Goal: Task Accomplishment & Management: Manage account settings

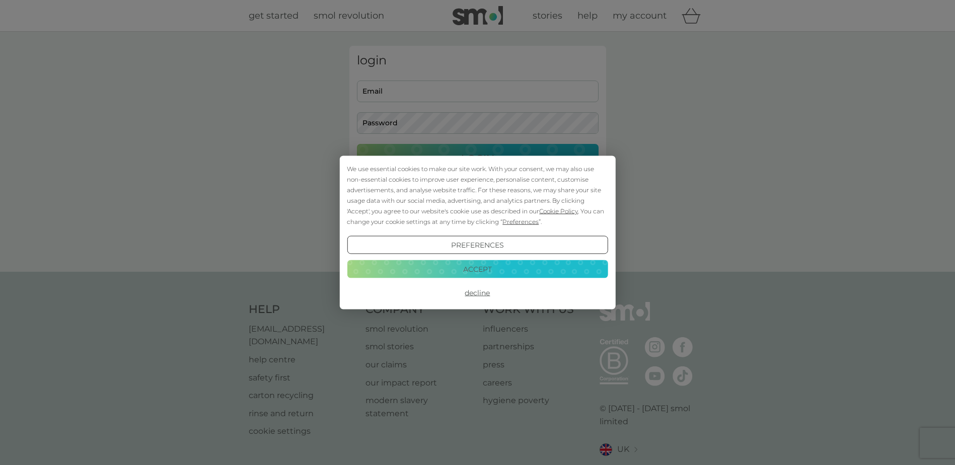
click at [465, 267] on button "Accept" at bounding box center [477, 269] width 261 height 18
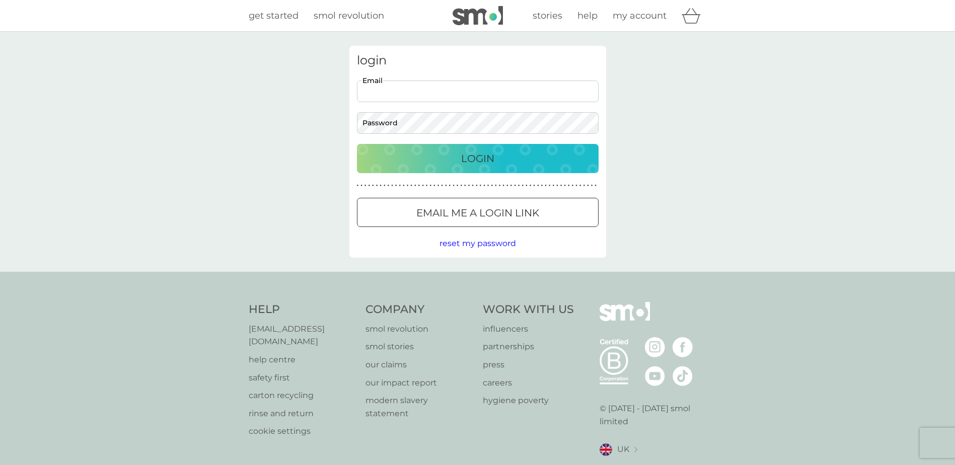
click at [451, 94] on input "Email" at bounding box center [478, 92] width 242 height 22
type input "ascot.bookkeeping@sky.com"
click at [357, 144] on button "Login" at bounding box center [478, 158] width 242 height 29
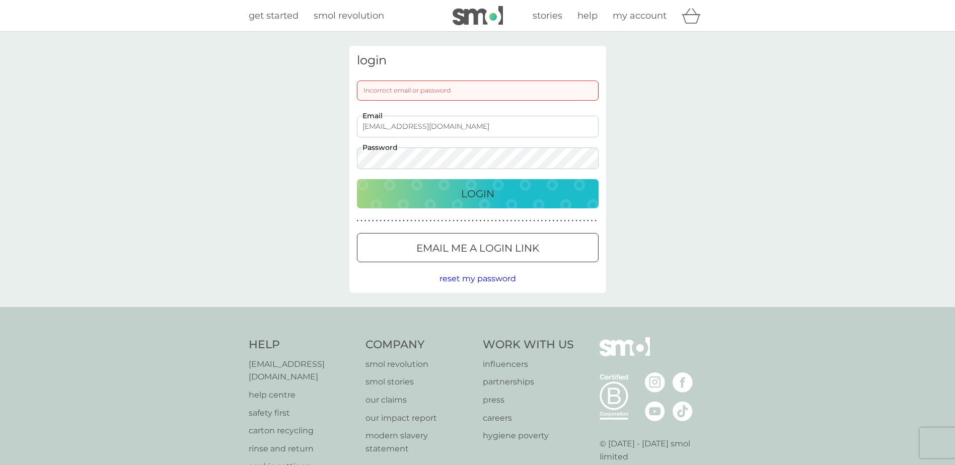
click at [357, 179] on button "Login" at bounding box center [478, 193] width 242 height 29
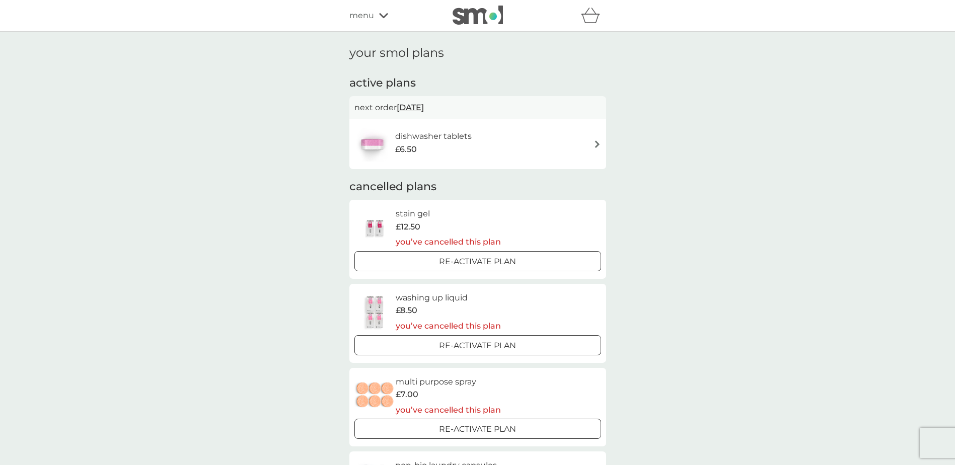
click at [597, 142] on img at bounding box center [597, 144] width 8 height 8
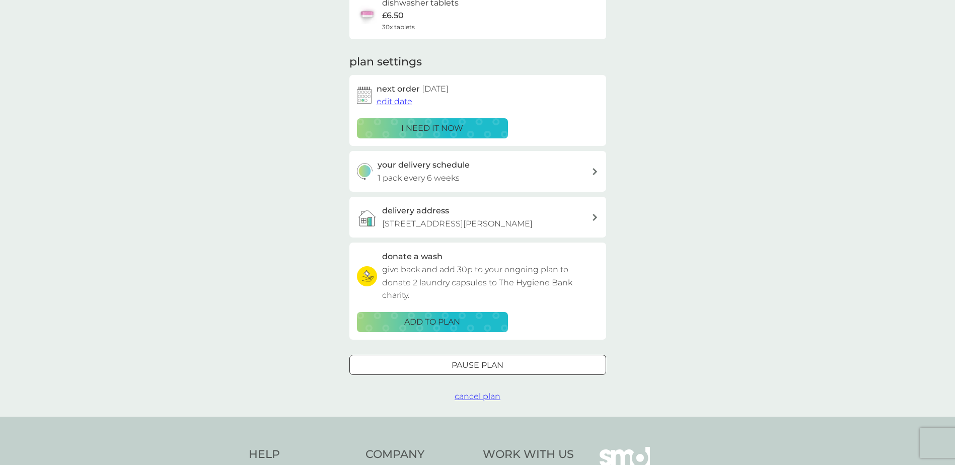
scroll to position [101, 0]
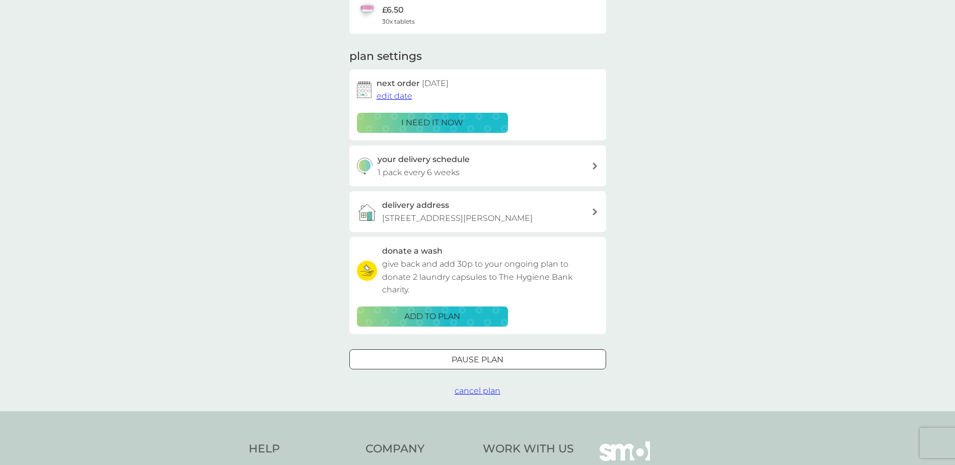
click at [491, 170] on div "your delivery schedule 1 pack every 6 weeks" at bounding box center [484, 166] width 214 height 26
select select "42"
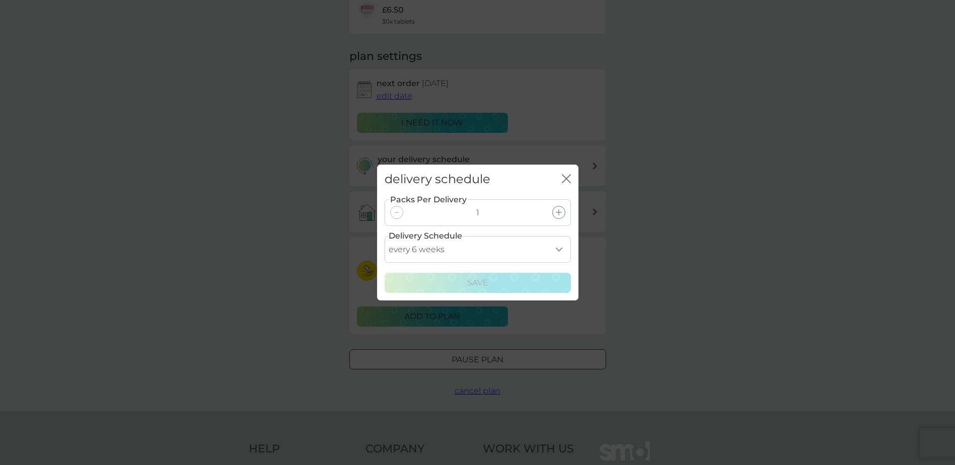
click at [567, 181] on icon "close" at bounding box center [566, 178] width 9 height 9
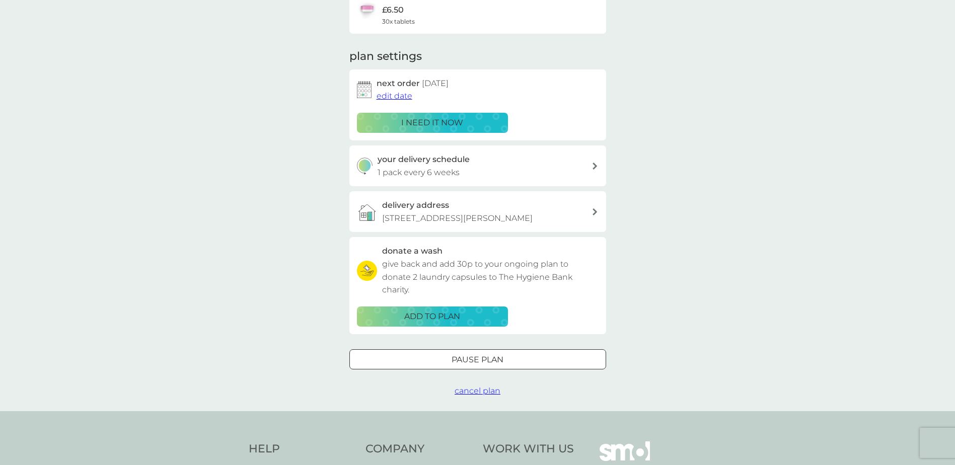
click at [503, 366] on p "Pause plan" at bounding box center [477, 359] width 52 height 13
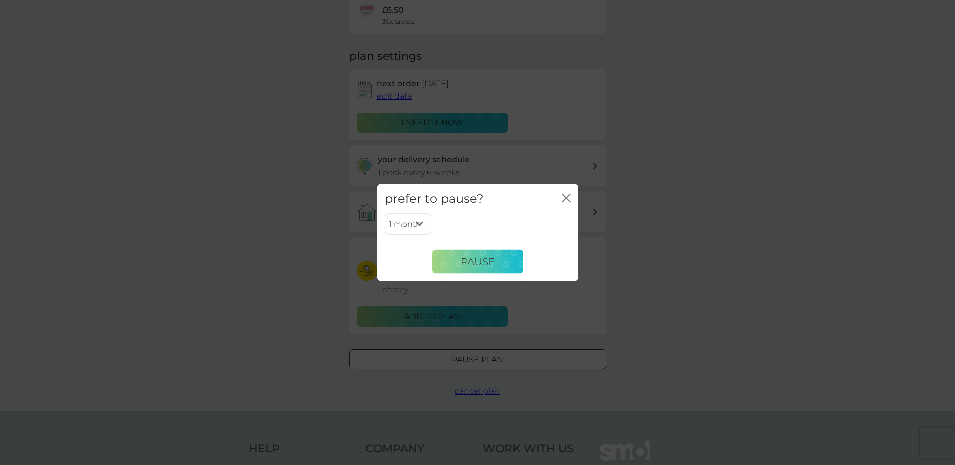
click at [419, 224] on select "1 month 2 months 3 months 4 months 5 months 6 months" at bounding box center [407, 223] width 47 height 21
select select "4"
click at [384, 213] on select "1 month 2 months 3 months 4 months 5 months 6 months" at bounding box center [407, 223] width 47 height 21
click at [467, 266] on span "Pause" at bounding box center [477, 261] width 34 height 12
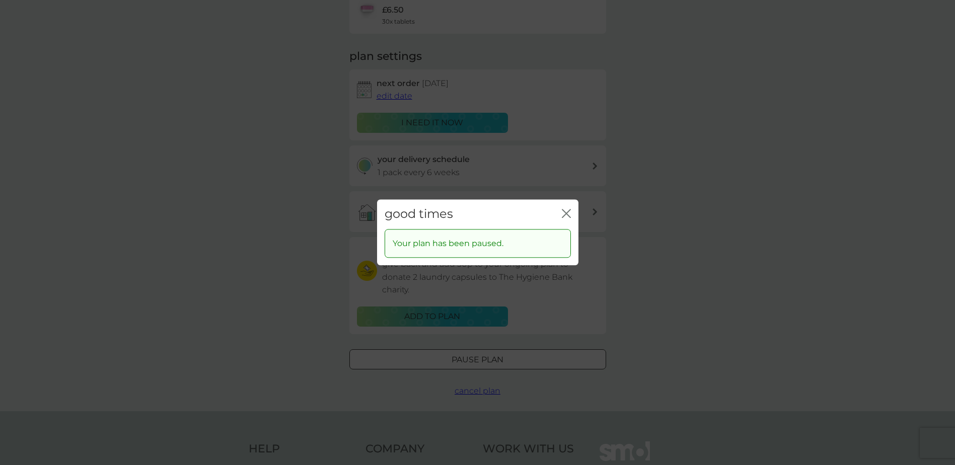
click at [564, 213] on icon "close" at bounding box center [566, 213] width 9 height 9
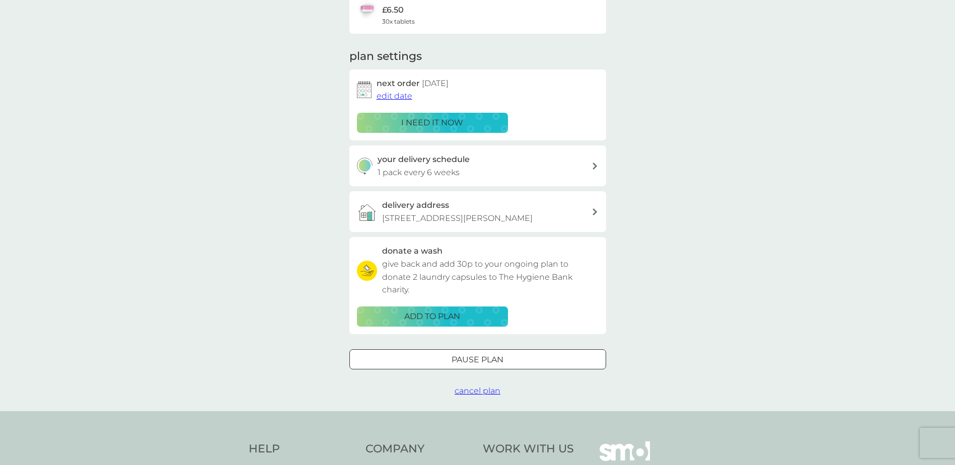
click at [314, 155] on div "your smol plans dishwasher tablets £6.50 30x tablets plan settings next order […" at bounding box center [477, 171] width 955 height 480
